Goal: Information Seeking & Learning: Learn about a topic

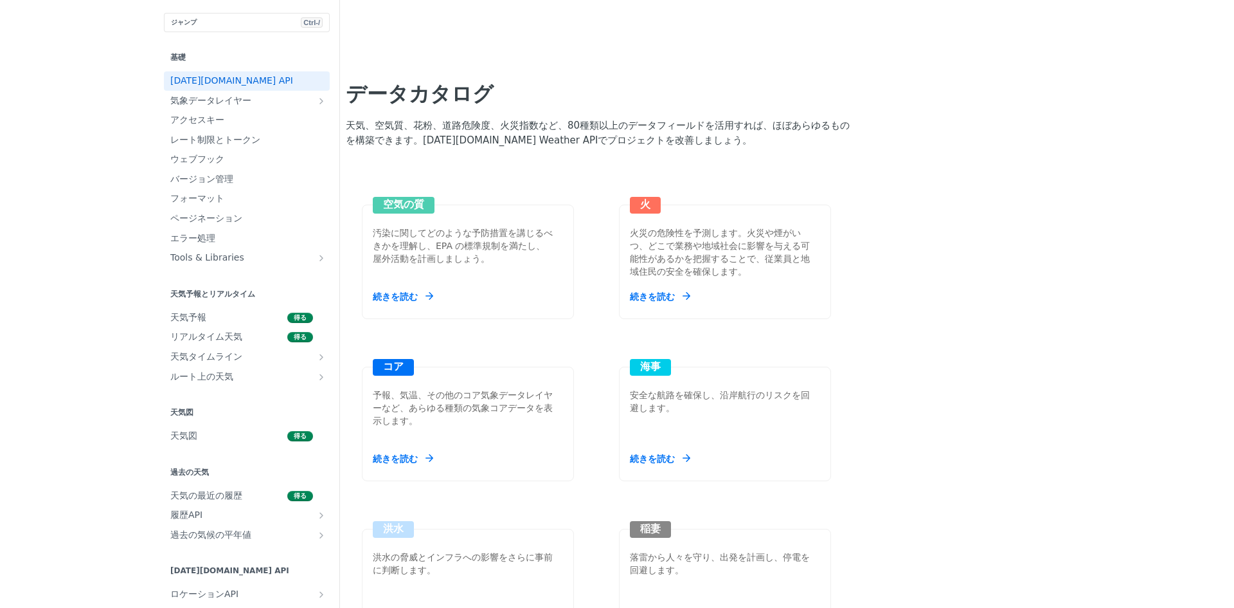
scroll to position [1286, 0]
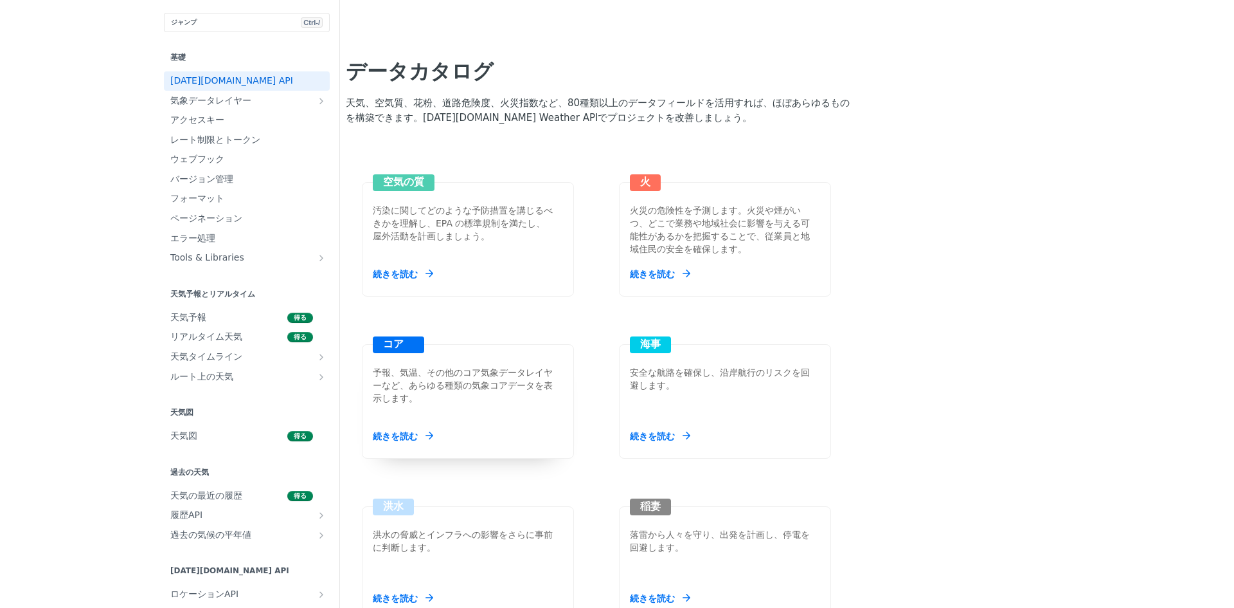
click at [395, 386] on div "コア 予報、気温、その他のコア気象データレイヤーなど、あらゆる種類の気象コアデータを表示します。 続きを読む" at bounding box center [468, 401] width 212 height 114
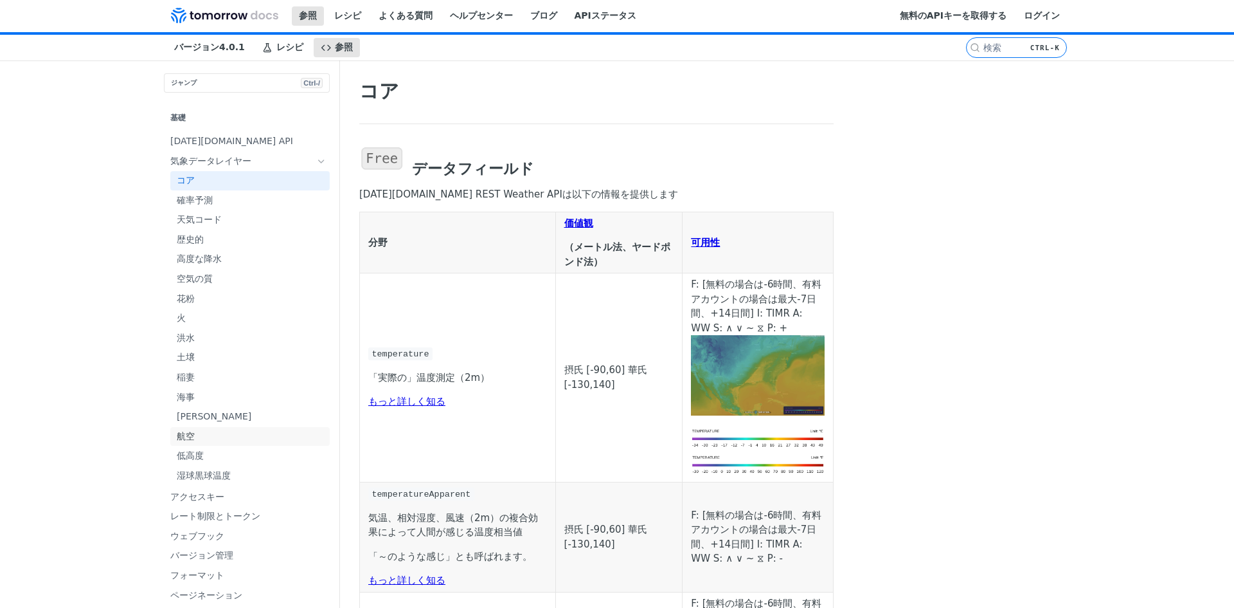
click at [177, 440] on font "航空" at bounding box center [186, 436] width 18 height 10
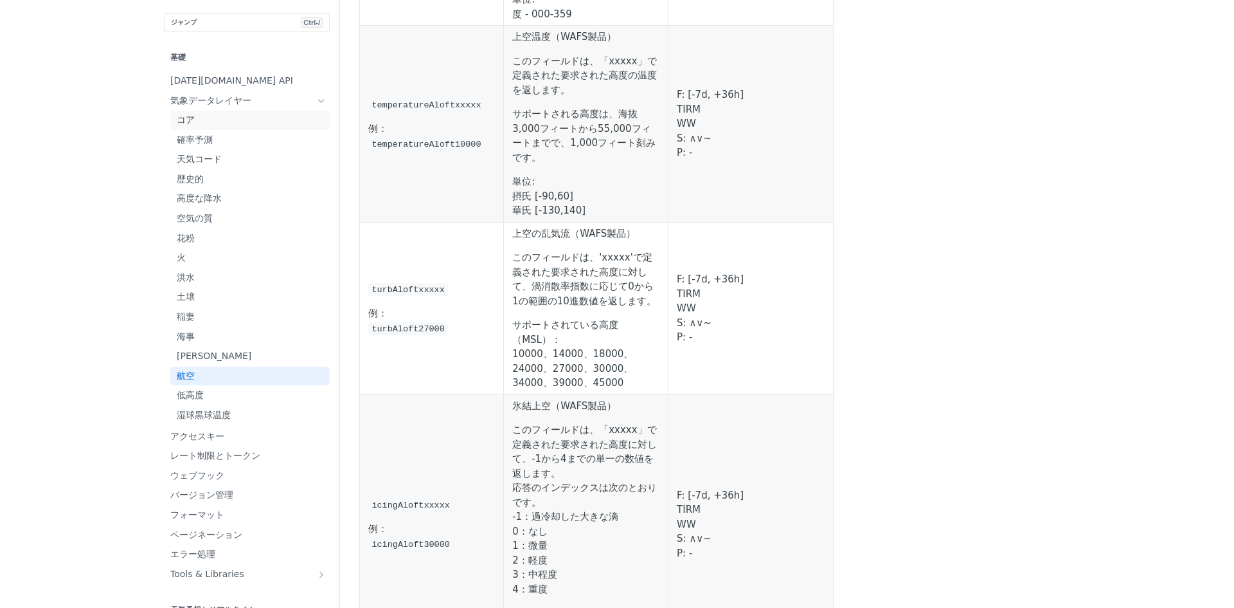
scroll to position [1993, 0]
click at [216, 98] on font "気象データレイヤー" at bounding box center [210, 100] width 81 height 10
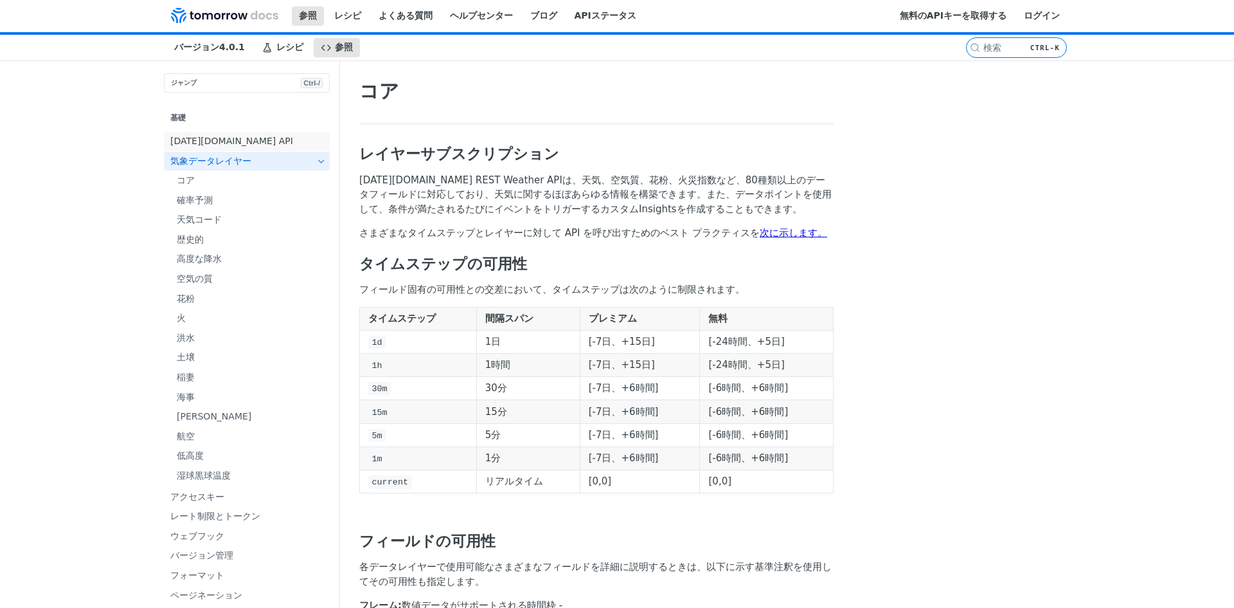
click at [241, 138] on span "[DATE][DOMAIN_NAME] API" at bounding box center [248, 141] width 156 height 13
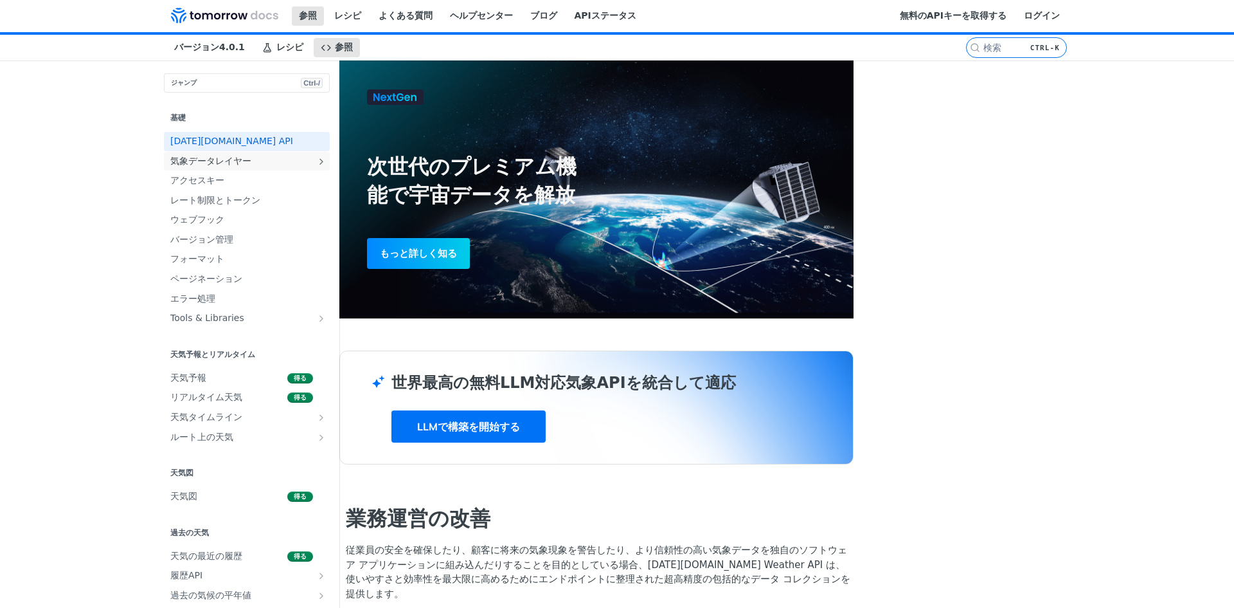
click at [269, 156] on span "気象データレイヤー" at bounding box center [241, 161] width 143 height 13
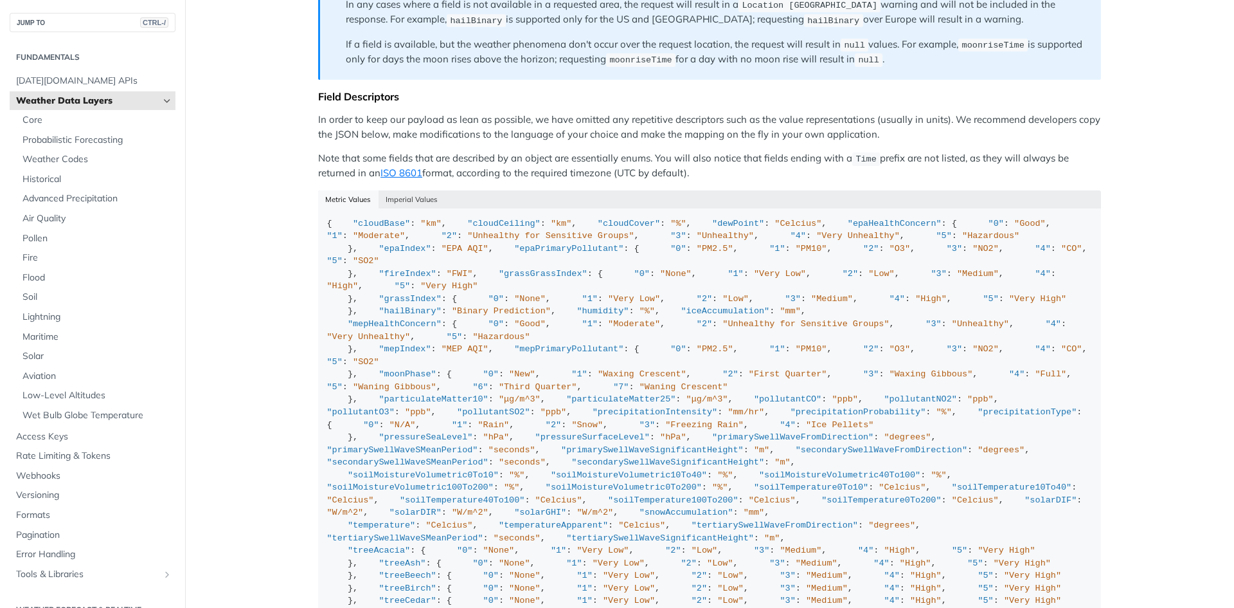
scroll to position [1157, 0]
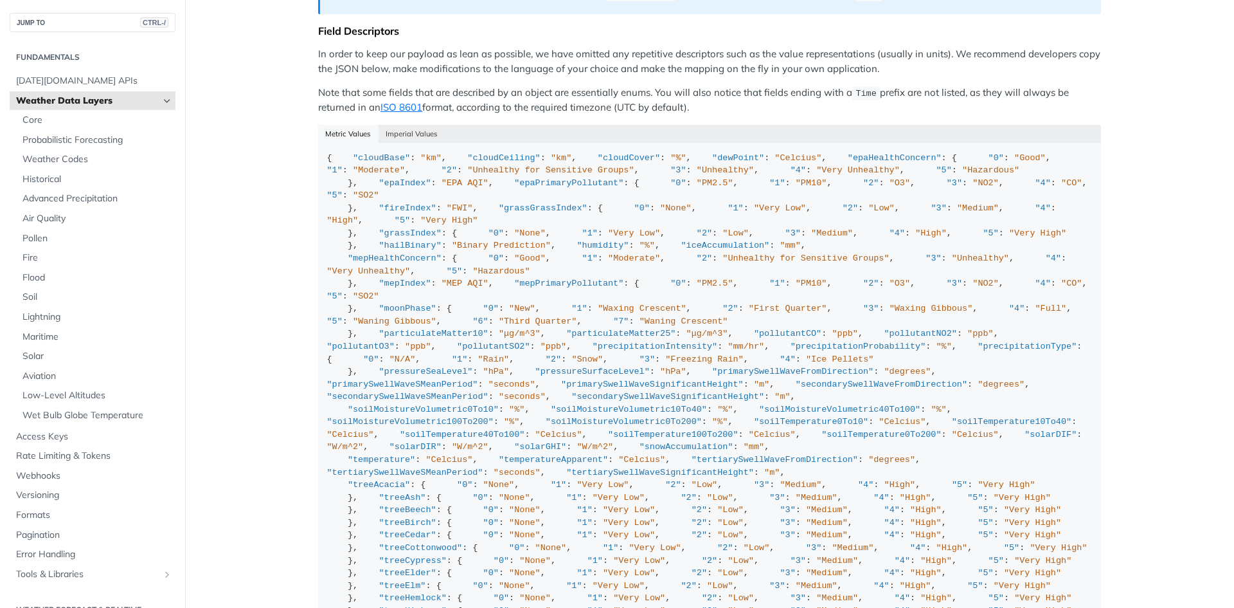
click at [159, 96] on span "Weather Data Layers" at bounding box center [87, 101] width 143 height 13
click at [172, 122] on span "Core" at bounding box center [98, 120] width 150 height 13
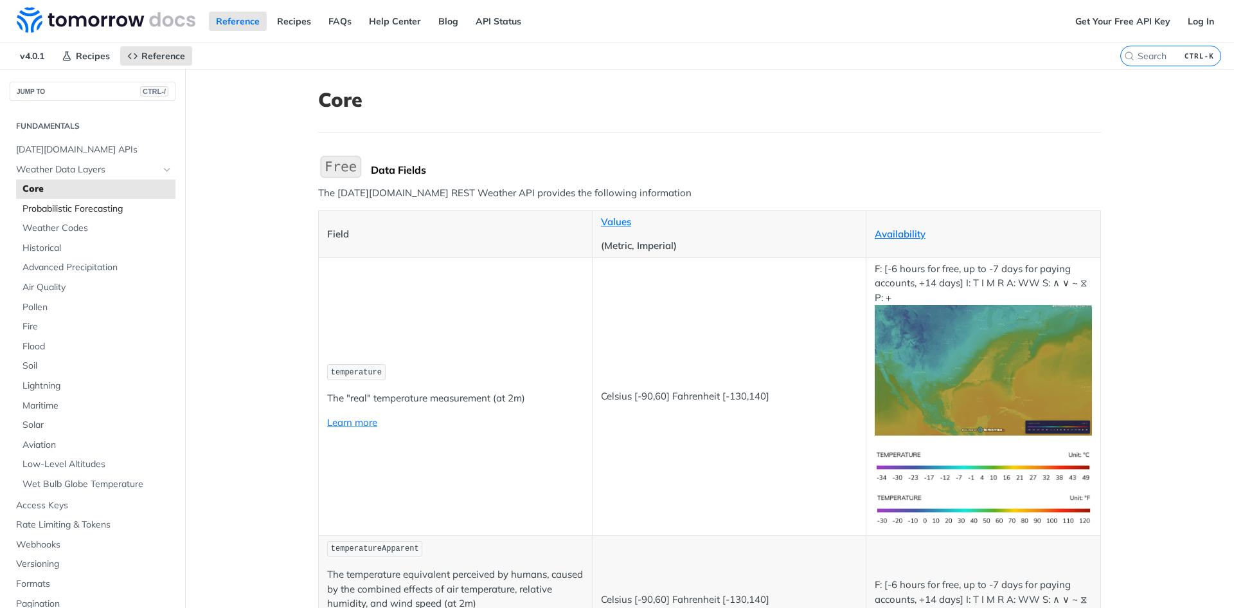
click at [78, 212] on span "Probabilistic Forecasting" at bounding box center [98, 209] width 150 height 13
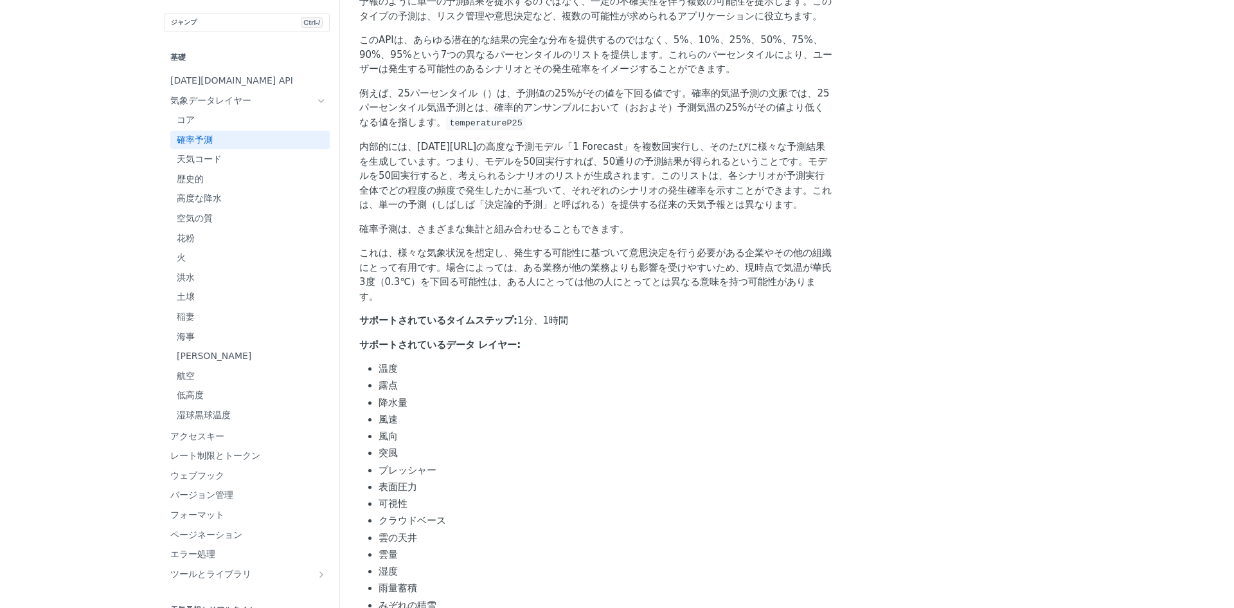
scroll to position [193, 0]
click at [177, 120] on span "コア" at bounding box center [252, 120] width 150 height 13
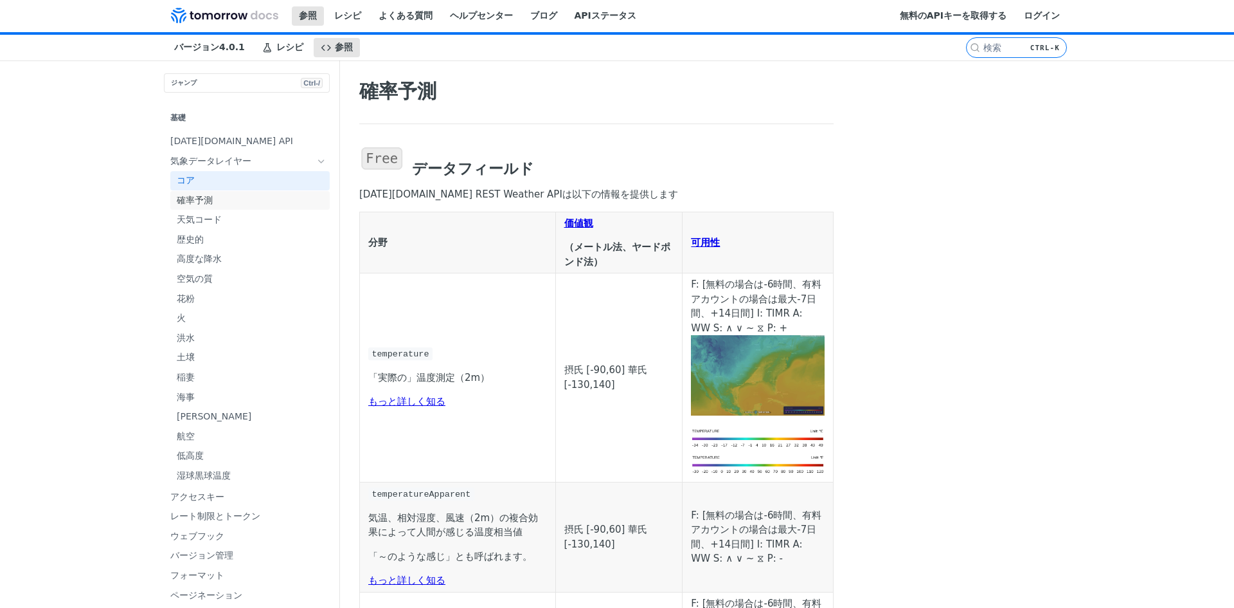
click at [237, 194] on span "確率予測" at bounding box center [252, 200] width 150 height 13
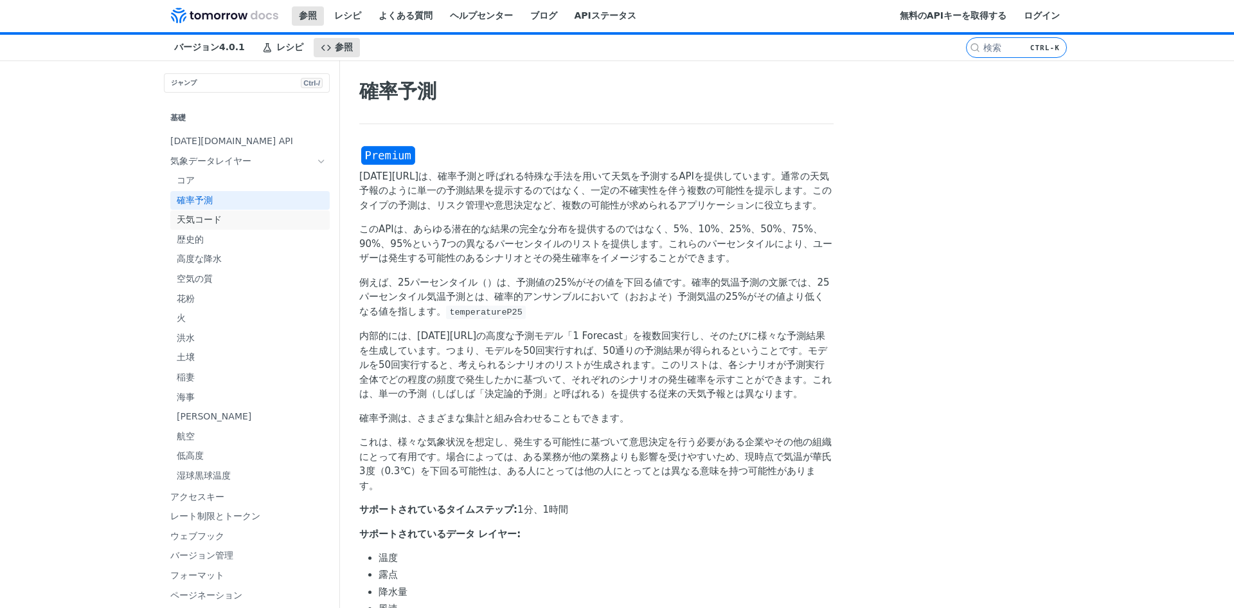
click at [203, 224] on font "天気コード" at bounding box center [199, 219] width 45 height 10
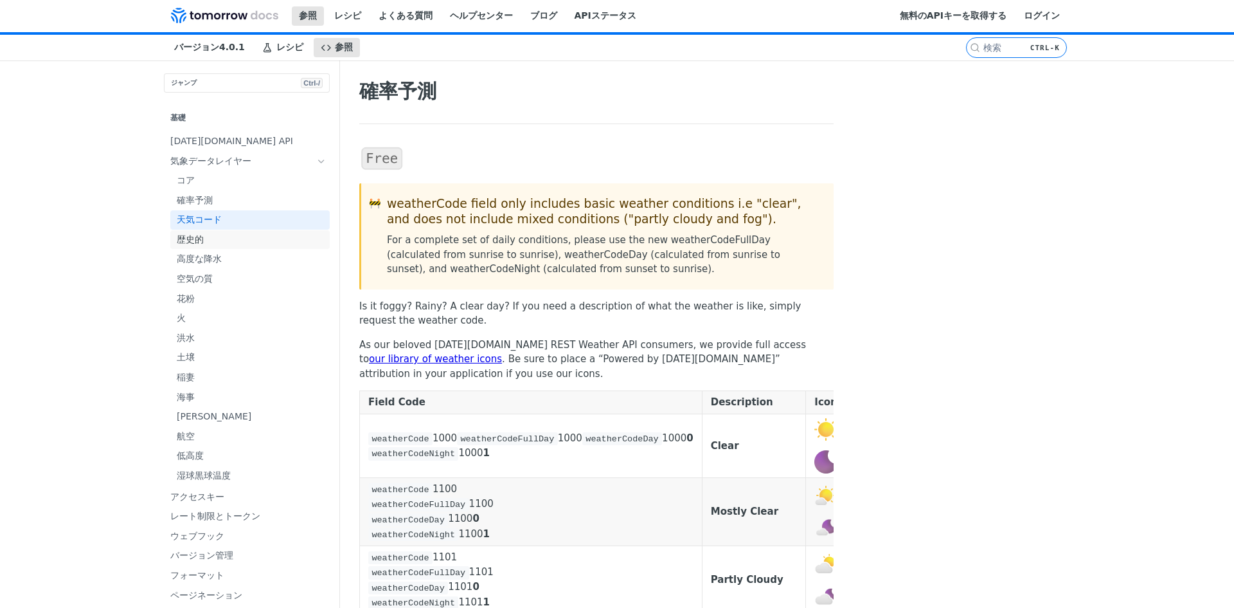
click at [207, 243] on span "歴史的" at bounding box center [252, 239] width 150 height 13
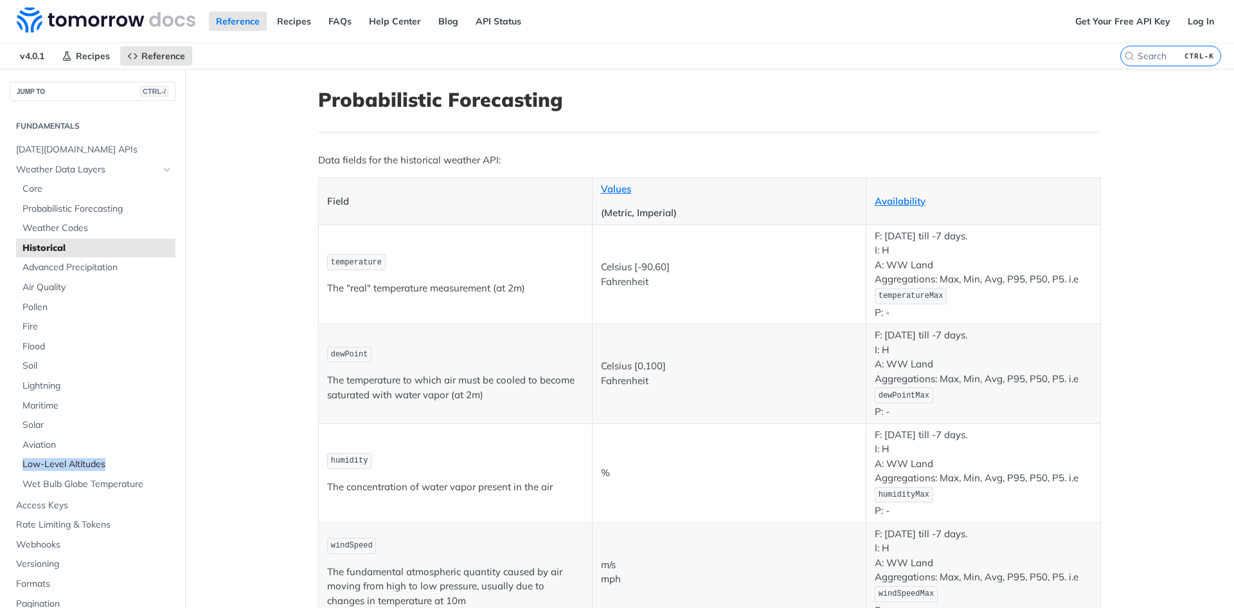
drag, startPoint x: 172, startPoint y: 454, endPoint x: 293, endPoint y: 464, distance: 121.9
copy span "Low-Level Altitudes"
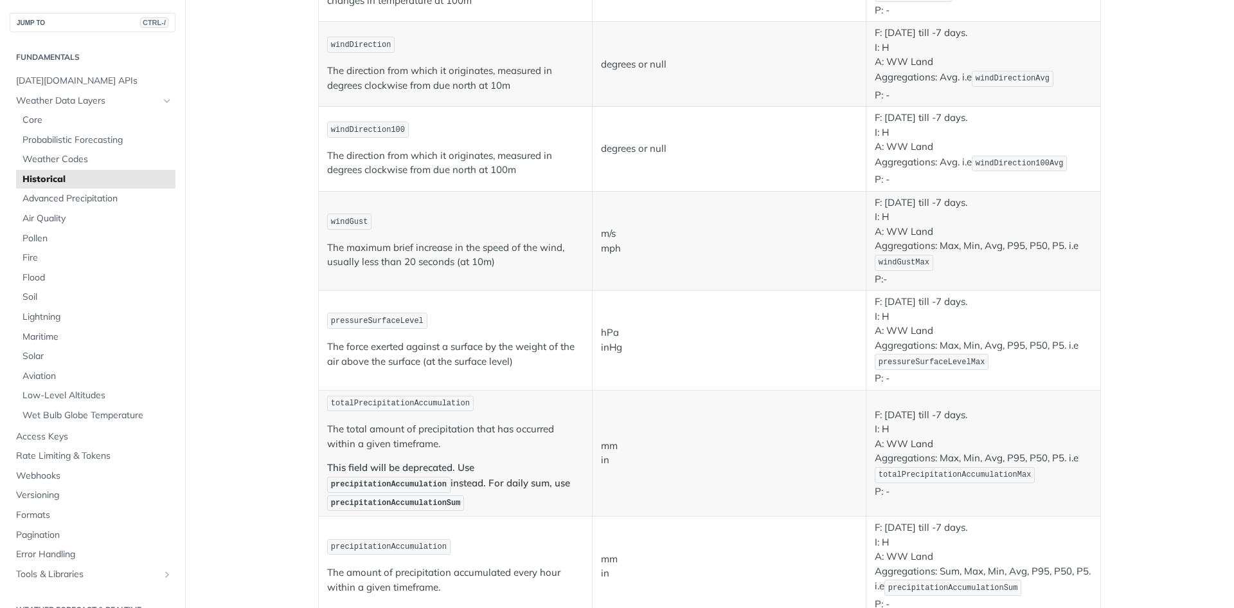
scroll to position [707, 0]
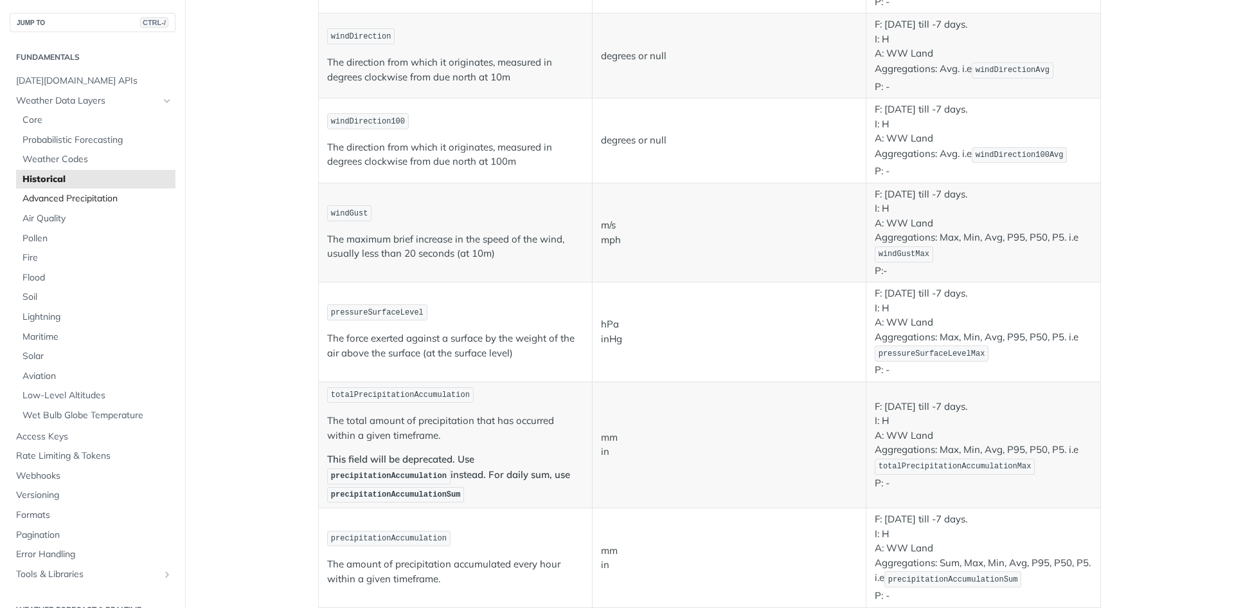
click at [85, 202] on span "Advanced Precipitation" at bounding box center [98, 198] width 150 height 13
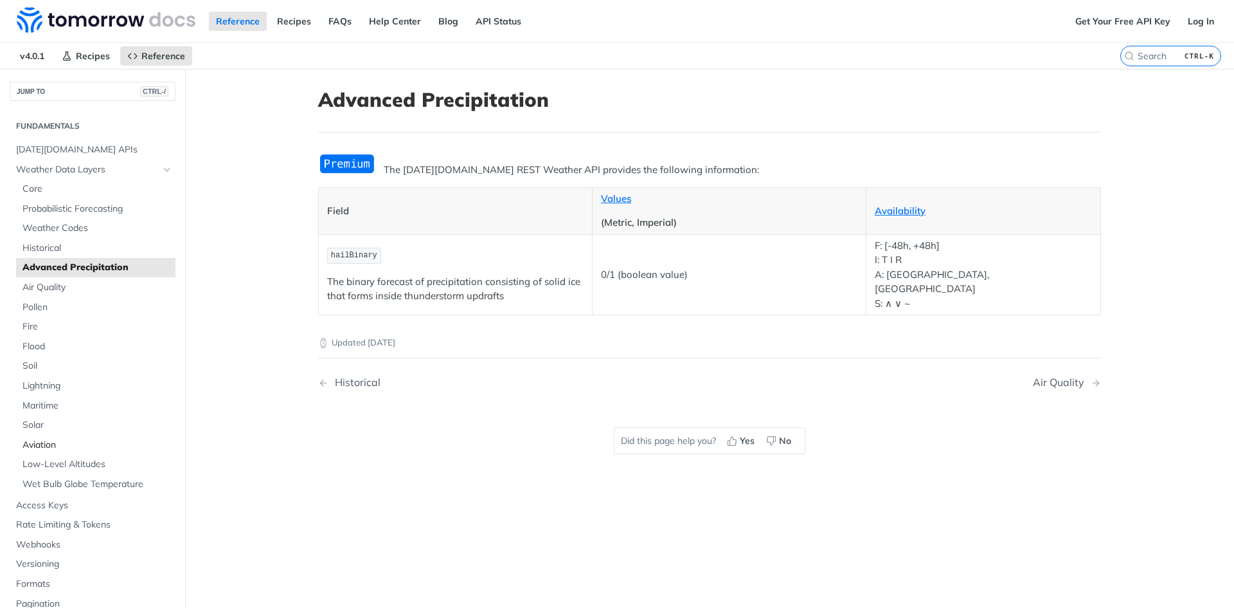
click at [53, 451] on link "Aviation" at bounding box center [95, 444] width 159 height 19
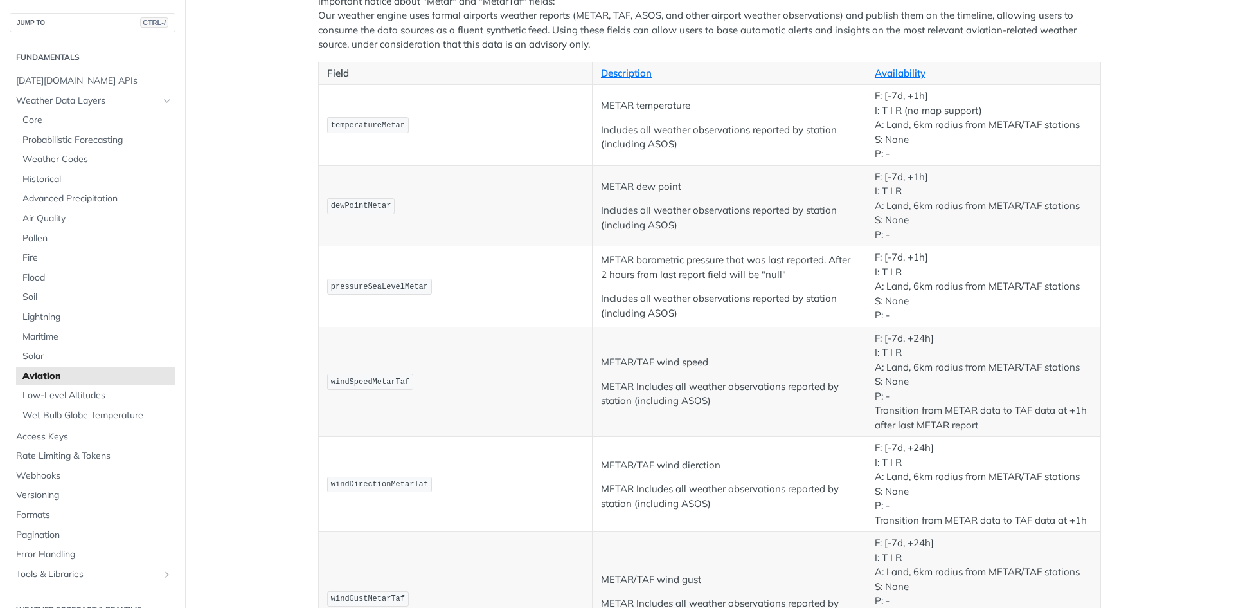
scroll to position [129, 0]
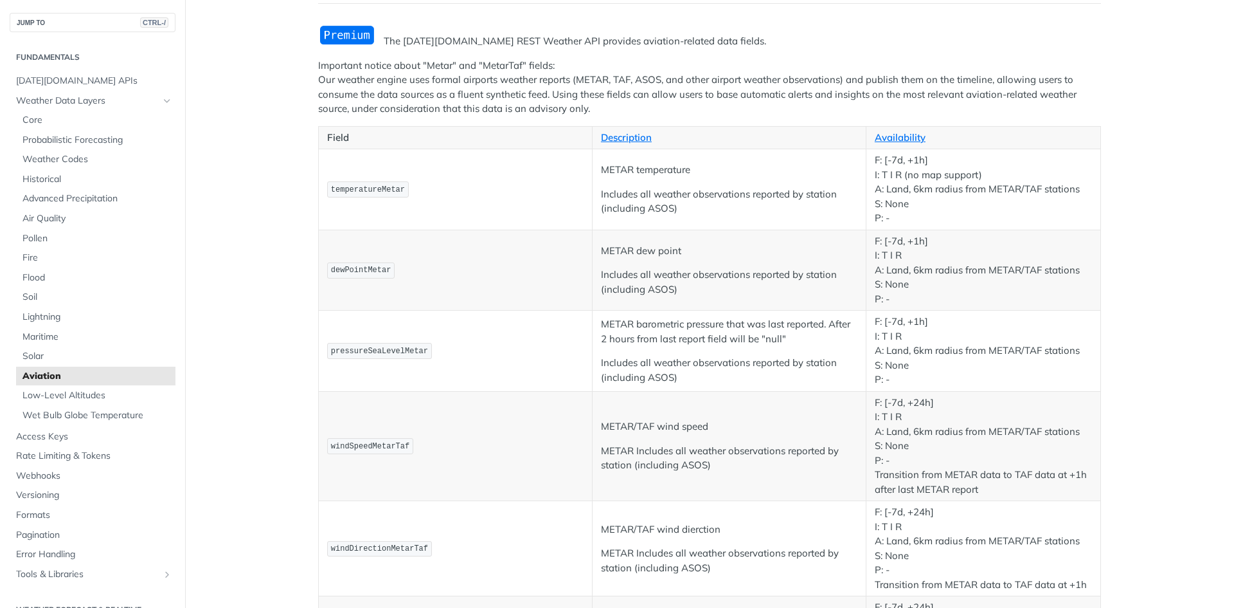
click at [530, 86] on p "Important notice about "Metar" and "MetarTaf" fields: Our weather engine uses f…" at bounding box center [709, 88] width 783 height 58
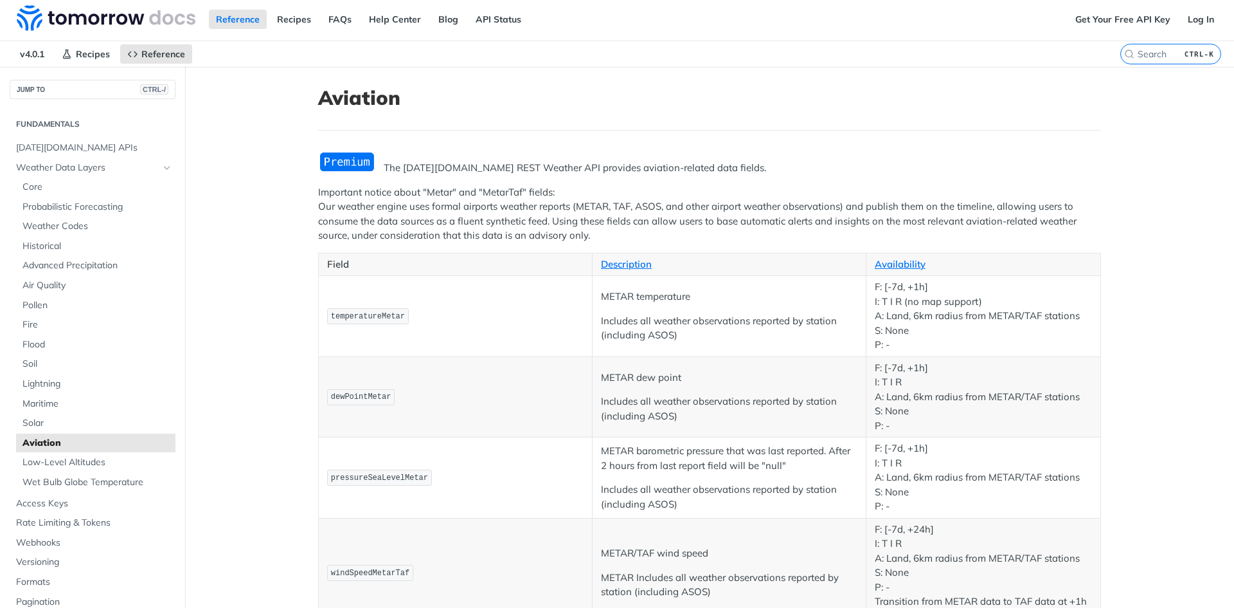
scroll to position [0, 0]
